Goal: Information Seeking & Learning: Compare options

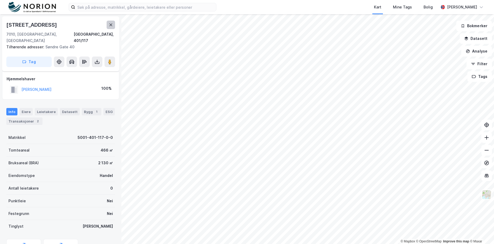
scroll to position [22, 0]
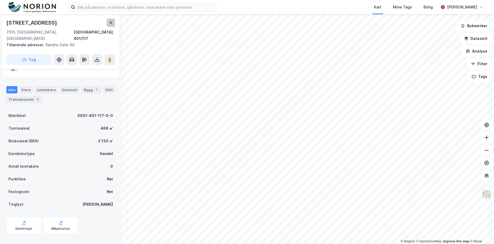
click at [112, 21] on icon at bounding box center [111, 23] width 4 height 4
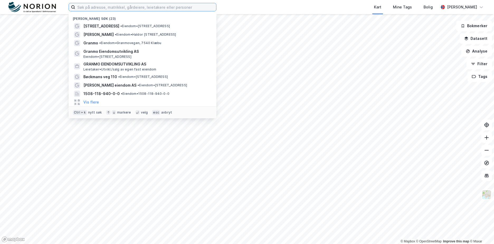
click at [107, 11] on input at bounding box center [145, 7] width 141 height 8
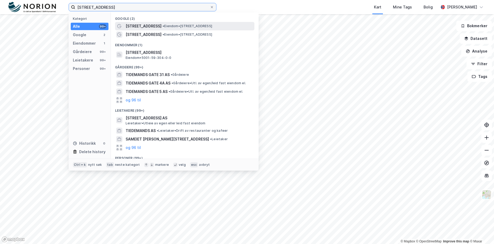
type input "[STREET_ADDRESS]"
click at [140, 24] on span "[STREET_ADDRESS]" at bounding box center [144, 26] width 36 height 6
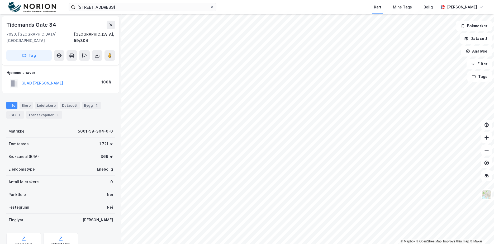
scroll to position [16, 0]
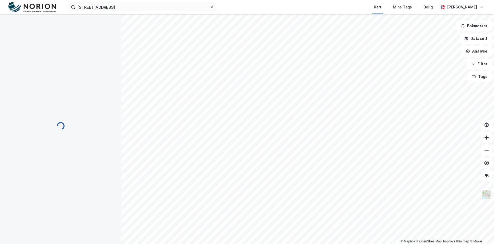
scroll to position [16, 0]
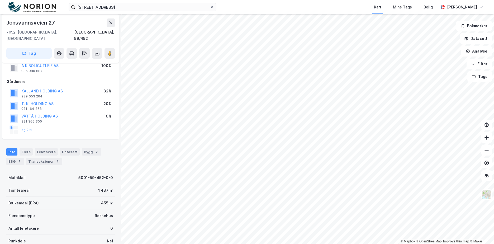
scroll to position [16, 0]
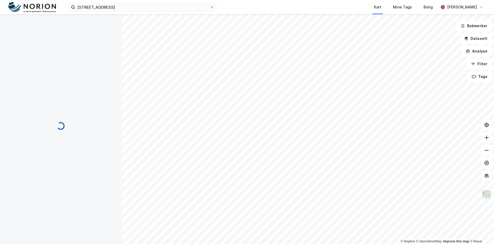
scroll to position [1, 0]
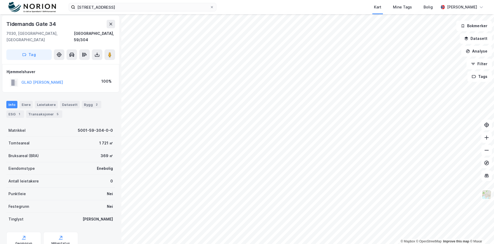
scroll to position [1, 0]
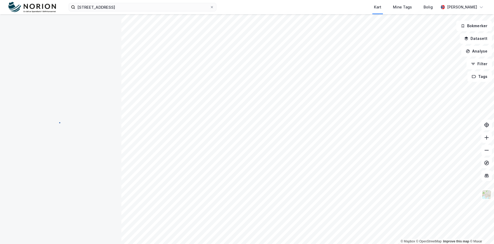
scroll to position [1, 0]
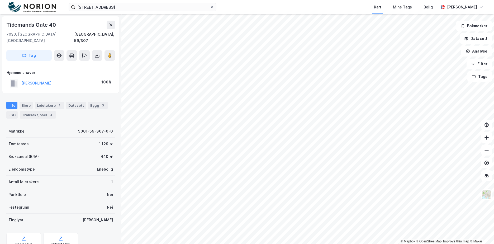
scroll to position [1, 0]
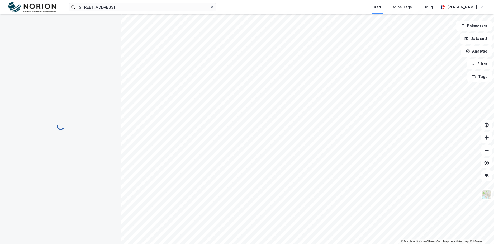
scroll to position [1, 0]
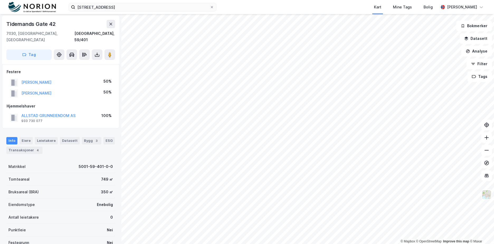
scroll to position [1, 0]
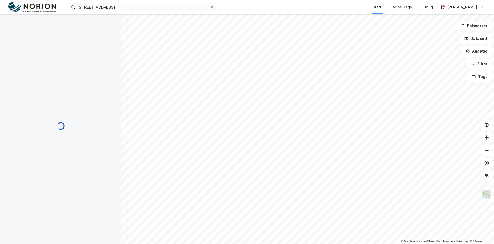
scroll to position [1, 0]
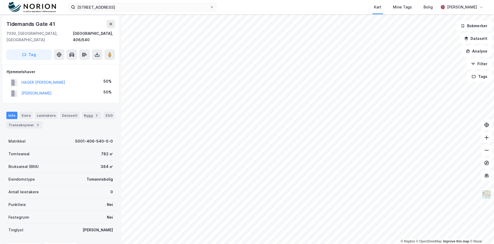
scroll to position [1, 0]
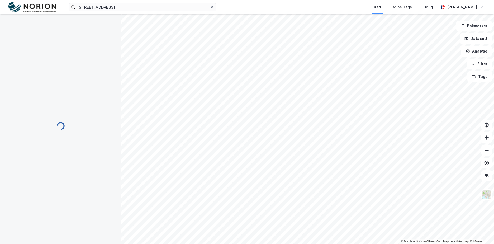
scroll to position [1, 0]
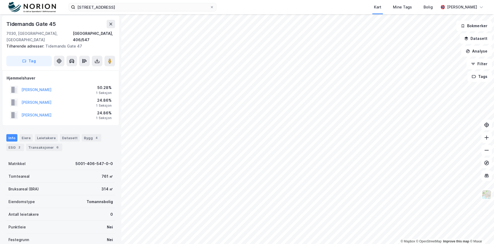
scroll to position [1, 0]
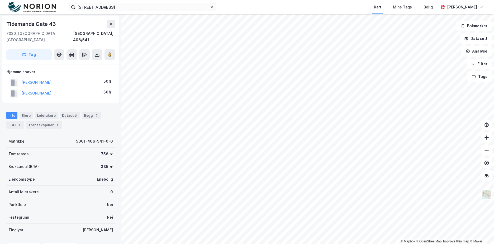
scroll to position [1, 0]
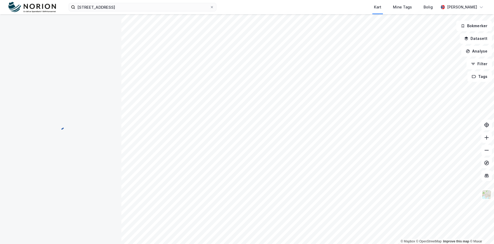
scroll to position [1, 0]
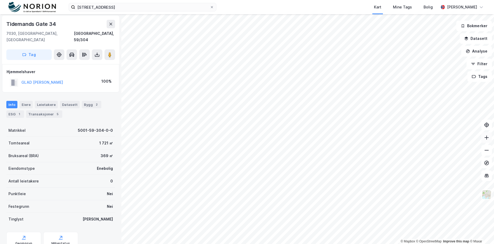
scroll to position [1, 0]
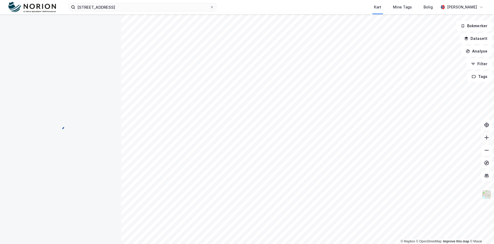
scroll to position [1, 0]
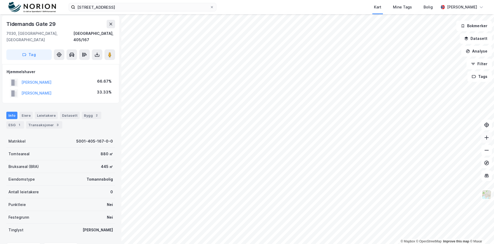
scroll to position [1, 0]
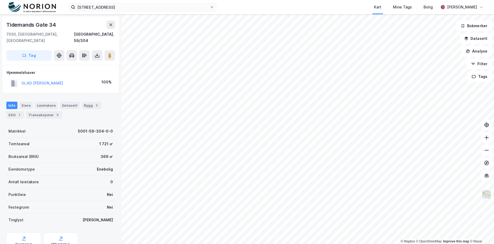
scroll to position [1, 0]
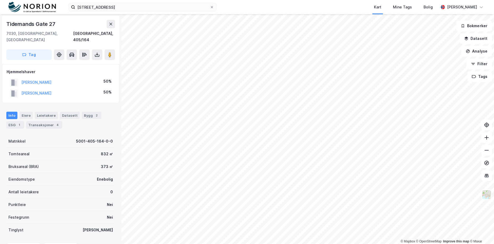
scroll to position [1, 0]
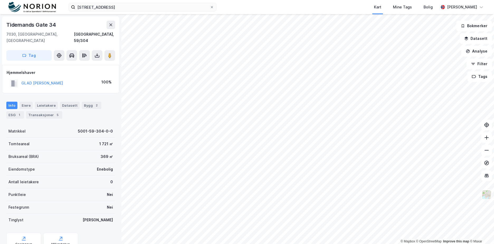
scroll to position [1, 0]
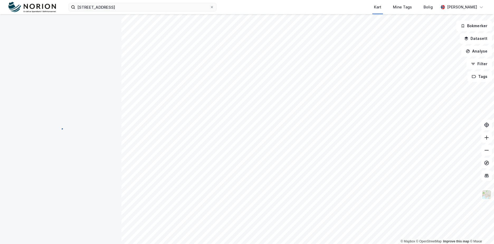
scroll to position [1, 0]
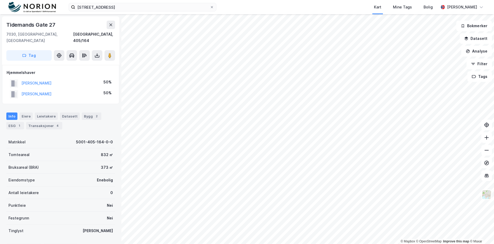
scroll to position [1, 0]
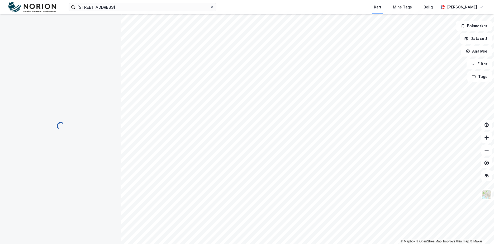
scroll to position [1, 0]
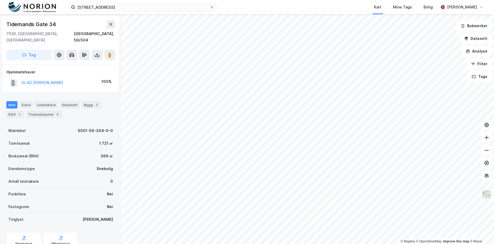
click at [117, 163] on div "[GEOGRAPHIC_DATA] [GEOGRAPHIC_DATA], [GEOGRAPHIC_DATA] [GEOGRAPHIC_DATA], 59/30…" at bounding box center [60, 128] width 121 height 229
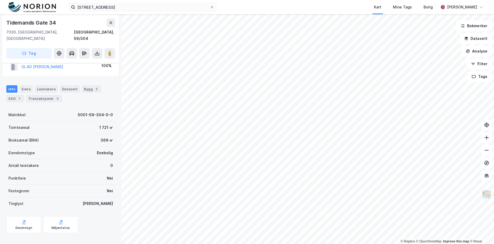
scroll to position [0, 0]
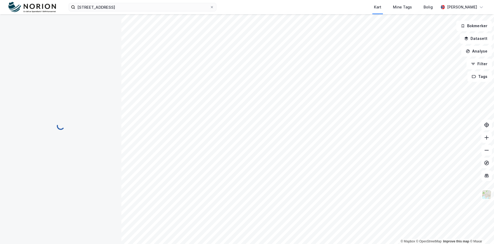
scroll to position [6, 0]
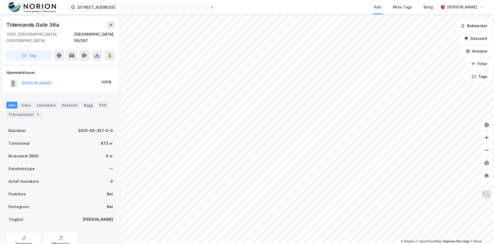
scroll to position [6, 0]
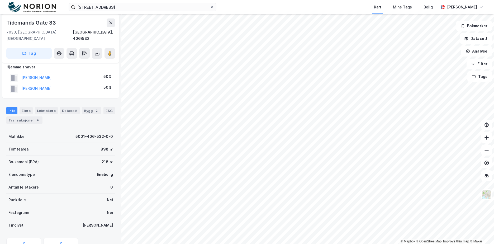
scroll to position [6, 0]
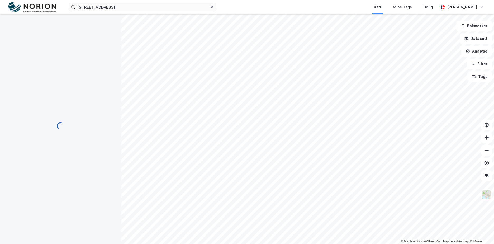
scroll to position [6, 0]
